Goal: Check status: Check status

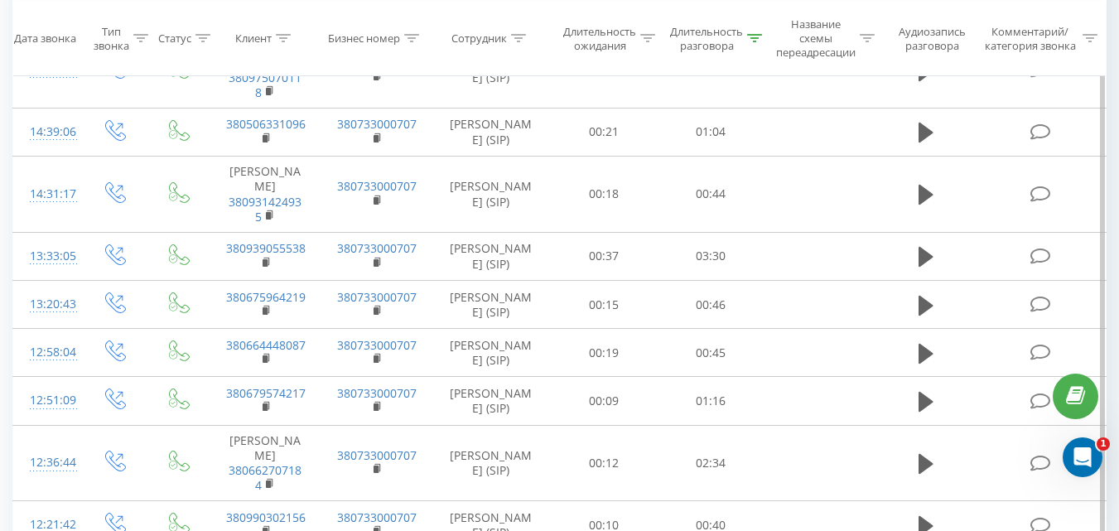
scroll to position [429, 0]
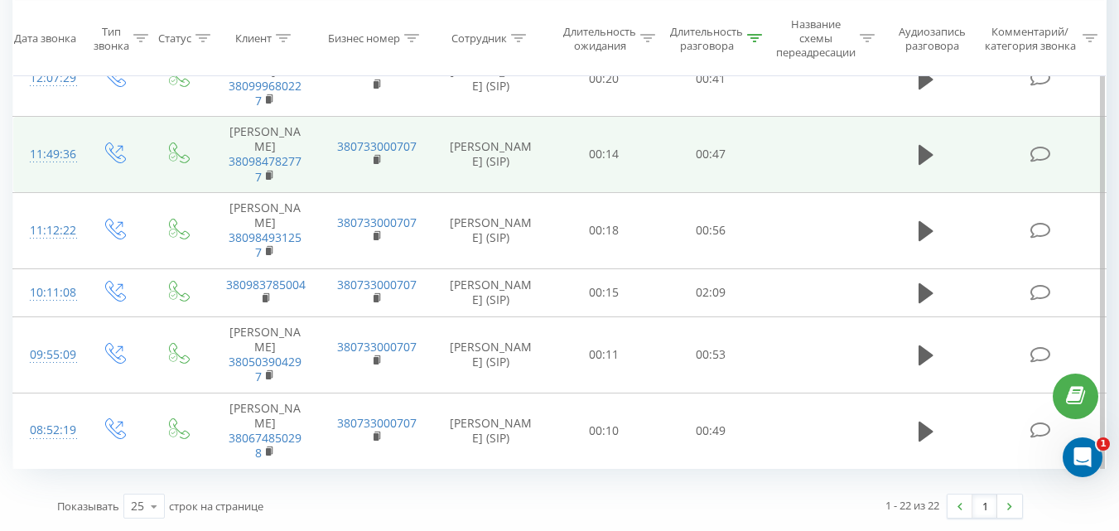
scroll to position [1515, 0]
